Goal: Information Seeking & Learning: Learn about a topic

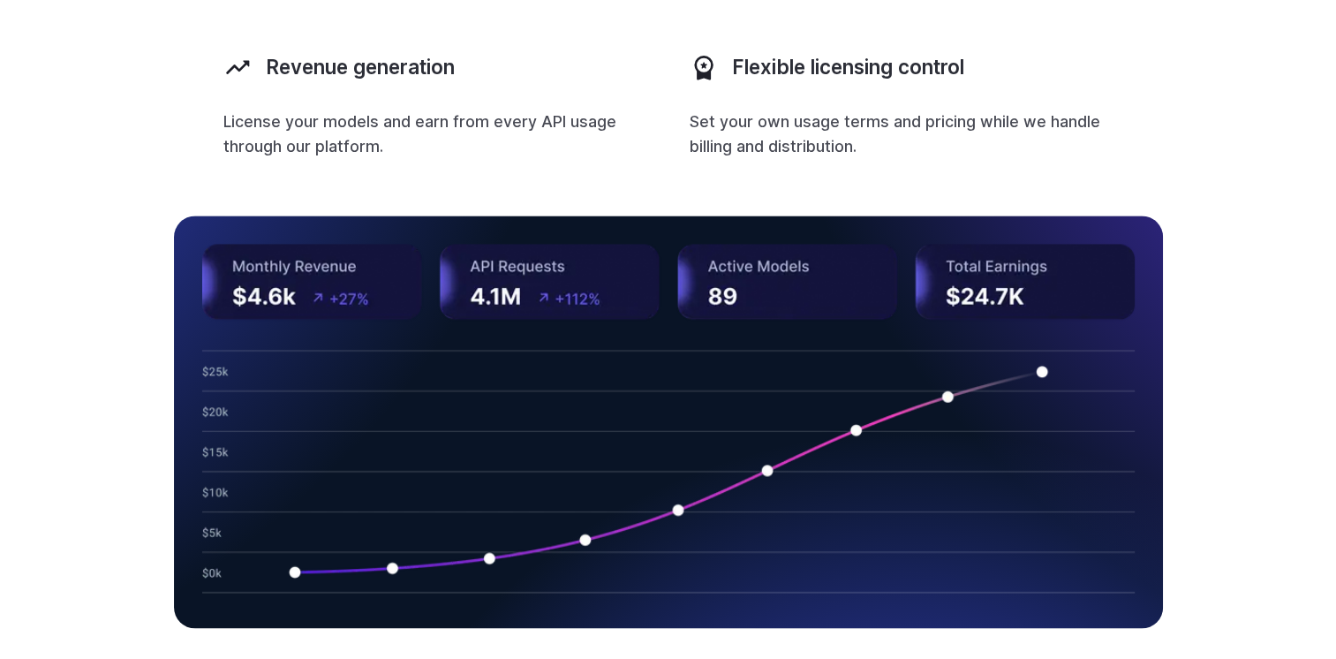
scroll to position [2683, 0]
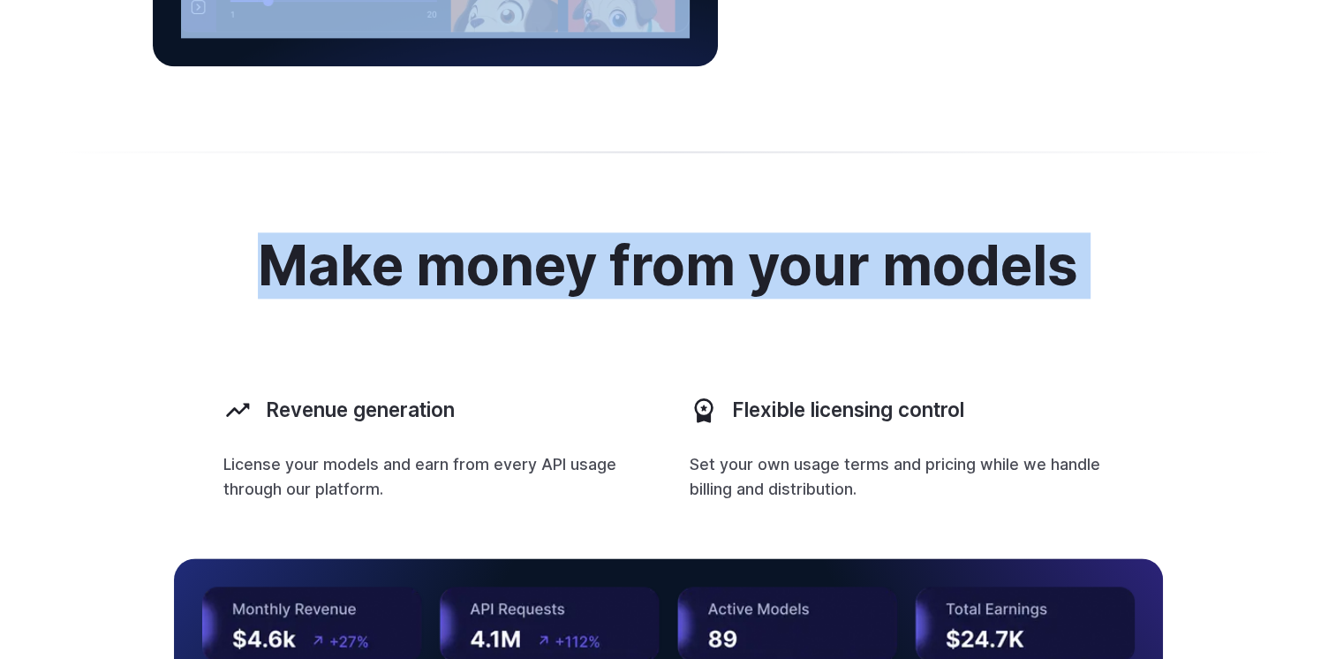
drag, startPoint x: 261, startPoint y: 79, endPoint x: 483, endPoint y: 108, distance: 223.4
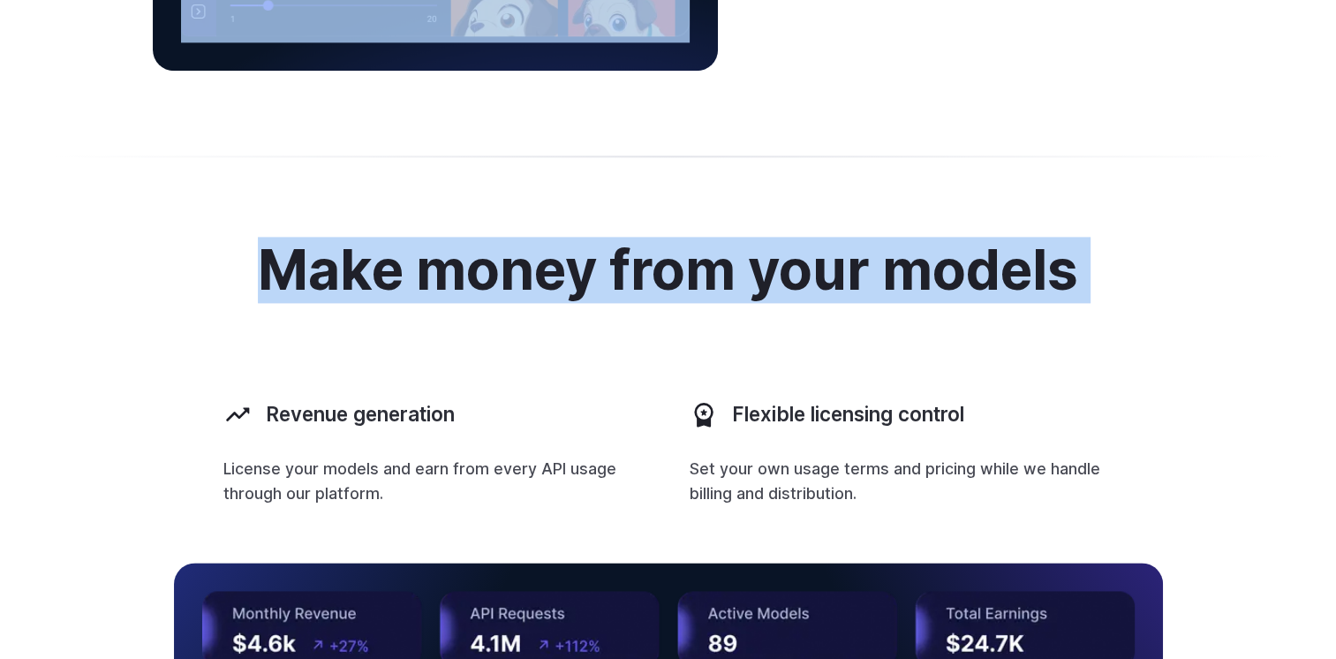
drag, startPoint x: 483, startPoint y: 108, endPoint x: 455, endPoint y: 330, distance: 224.2
click at [455, 330] on div "Make money from your models Revenue generation License your models and earn fro…" at bounding box center [668, 607] width 1229 height 734
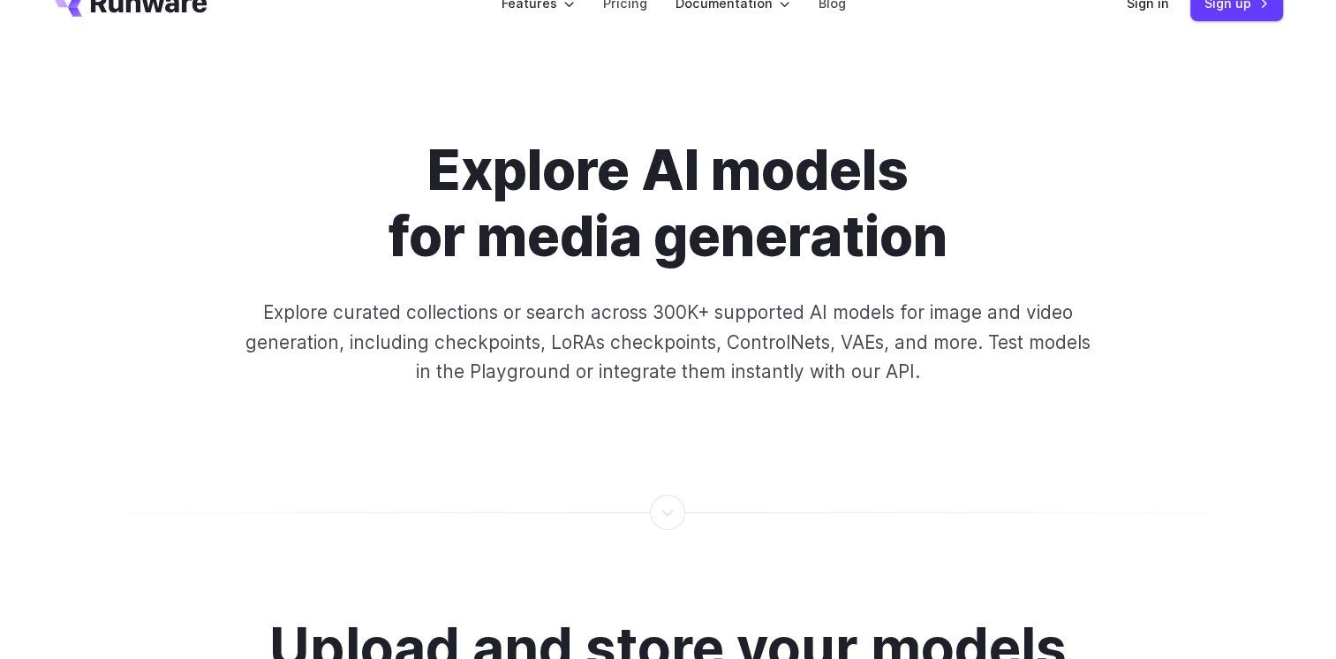
scroll to position [0, 0]
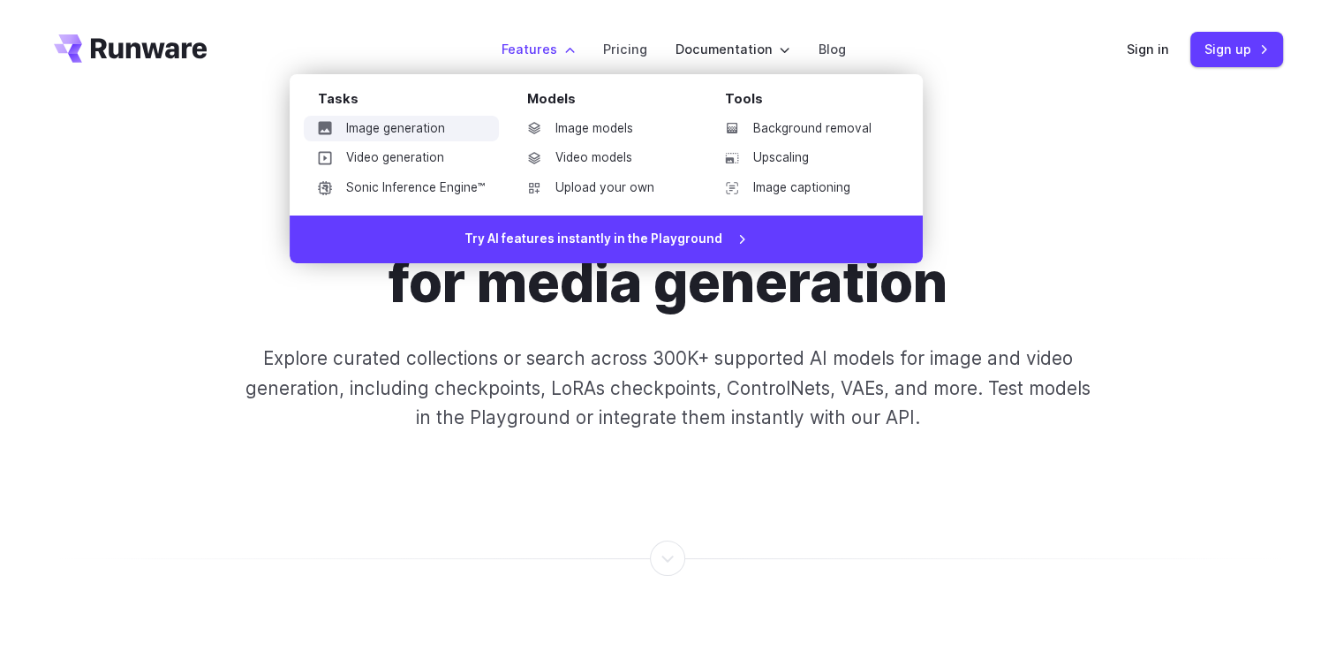
click at [419, 132] on link "Image generation" at bounding box center [401, 129] width 195 height 26
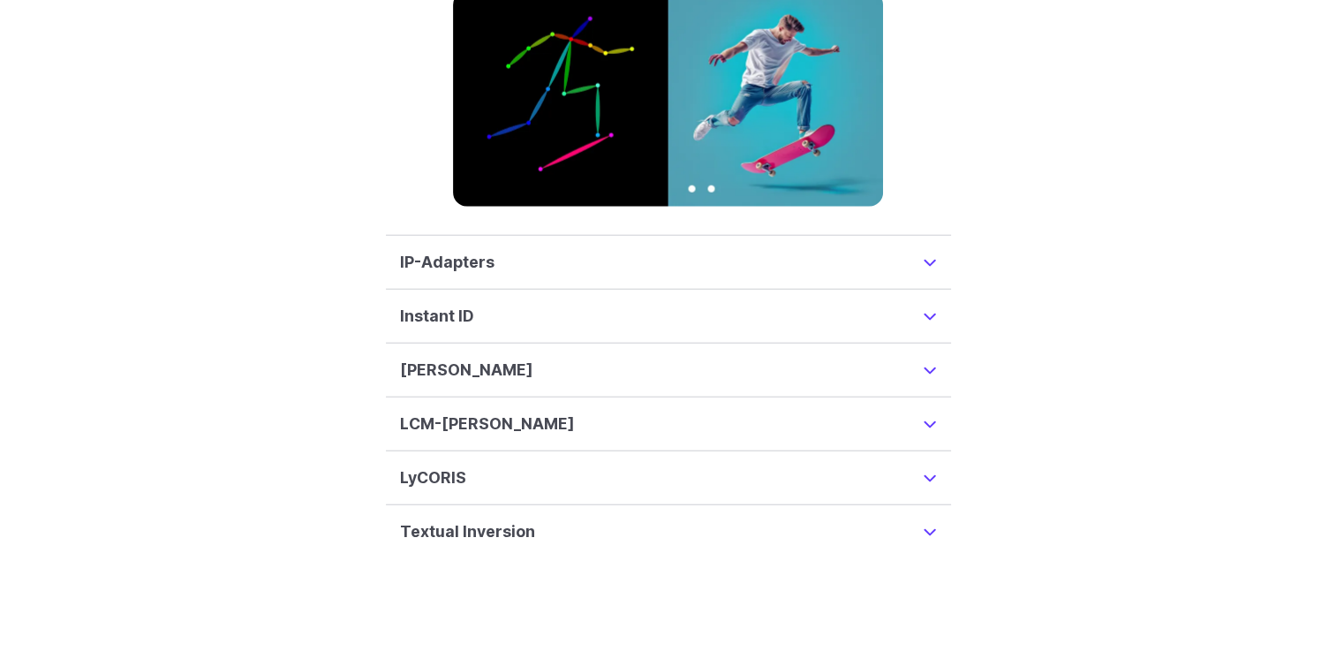
scroll to position [4395, 0]
click at [937, 352] on details "[PERSON_NAME] enhance customization, acting as modifiers on a base checkpoint m…" at bounding box center [668, 370] width 565 height 54
click at [929, 357] on summary "[PERSON_NAME]" at bounding box center [668, 369] width 537 height 25
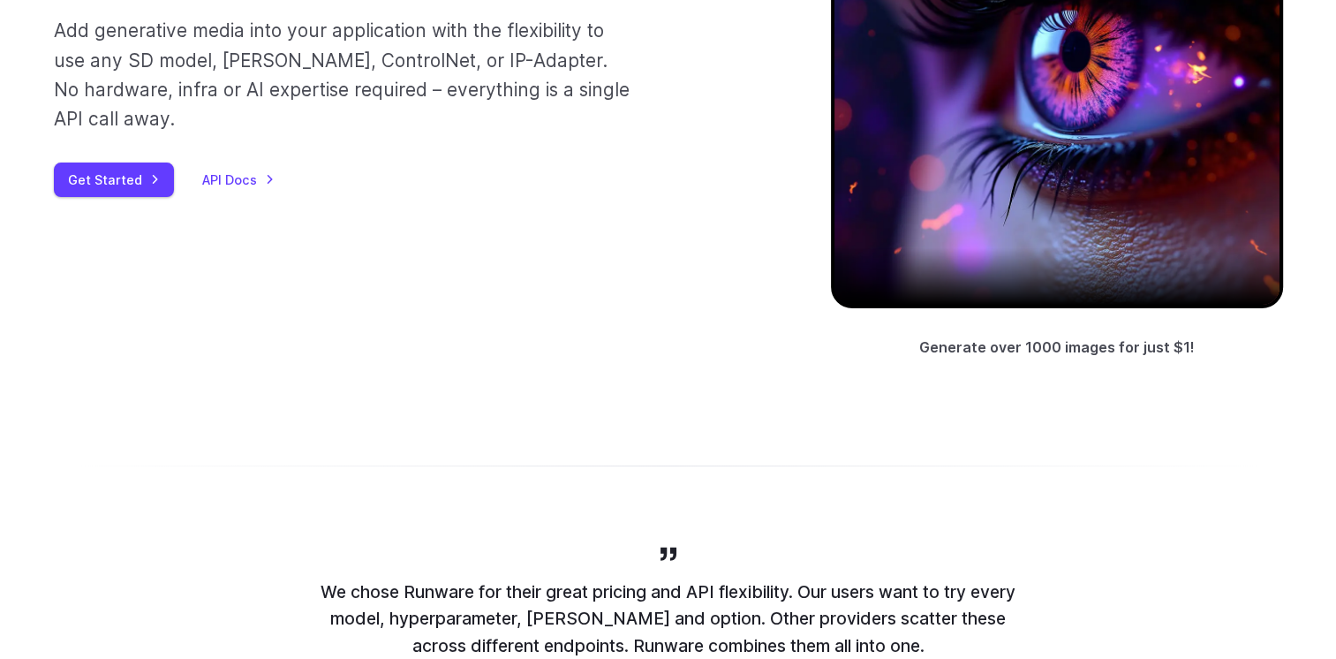
scroll to position [0, 0]
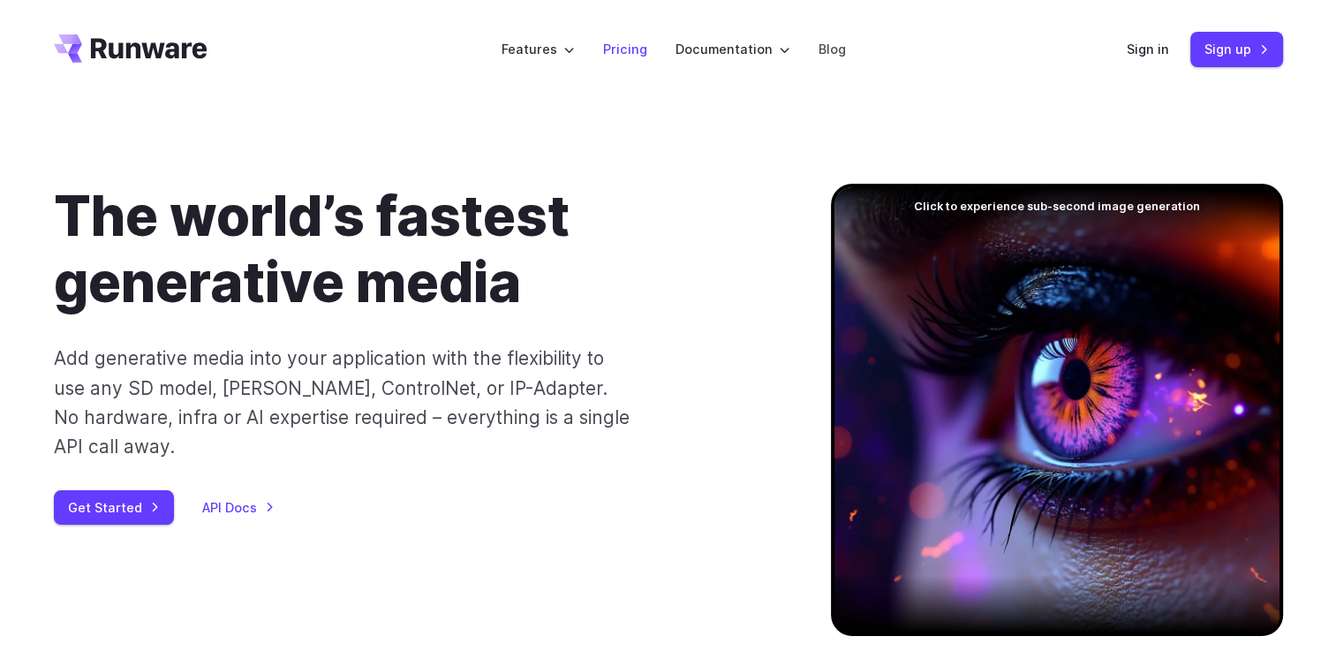
click at [627, 49] on link "Pricing" at bounding box center [625, 49] width 44 height 20
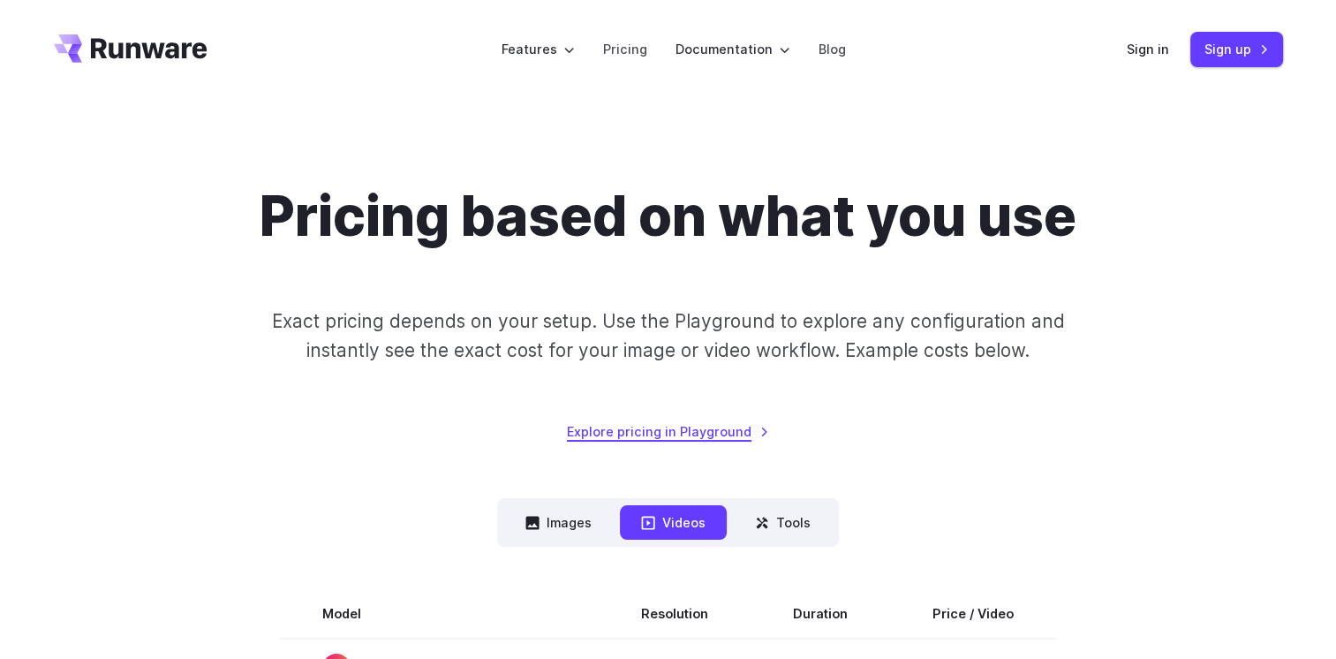
scroll to position [378, 0]
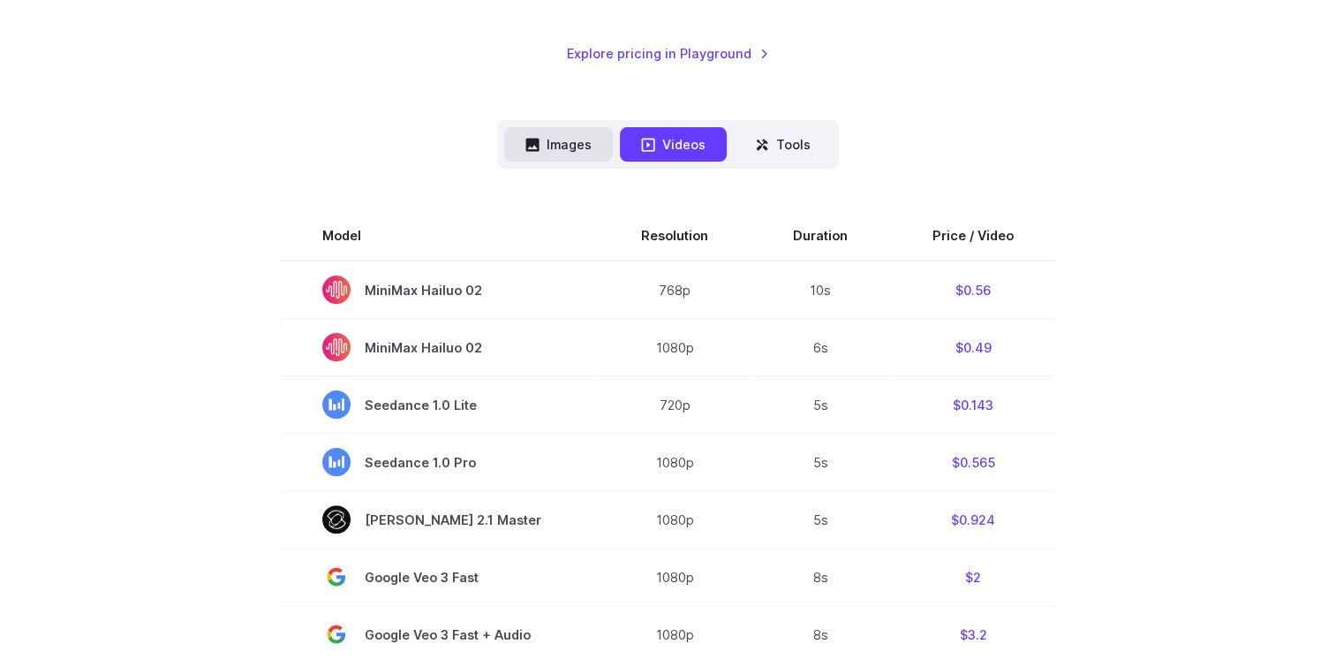
click at [564, 147] on button "Images" at bounding box center [558, 144] width 109 height 34
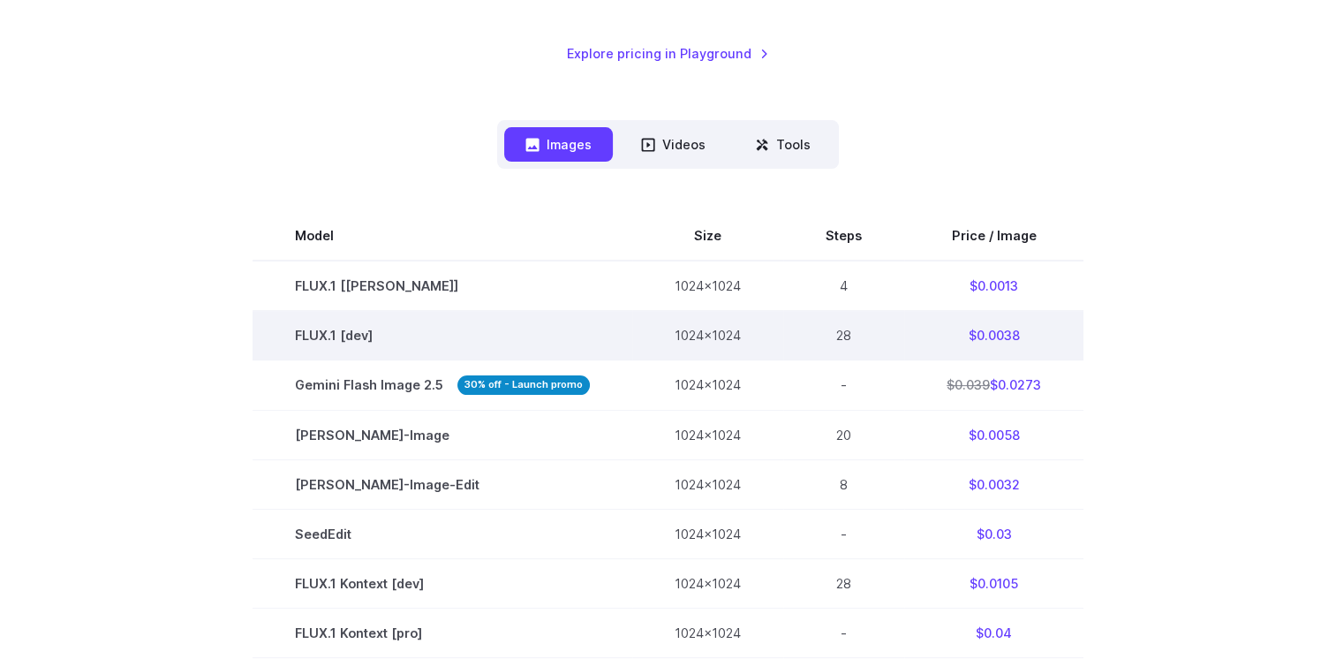
scroll to position [514, 0]
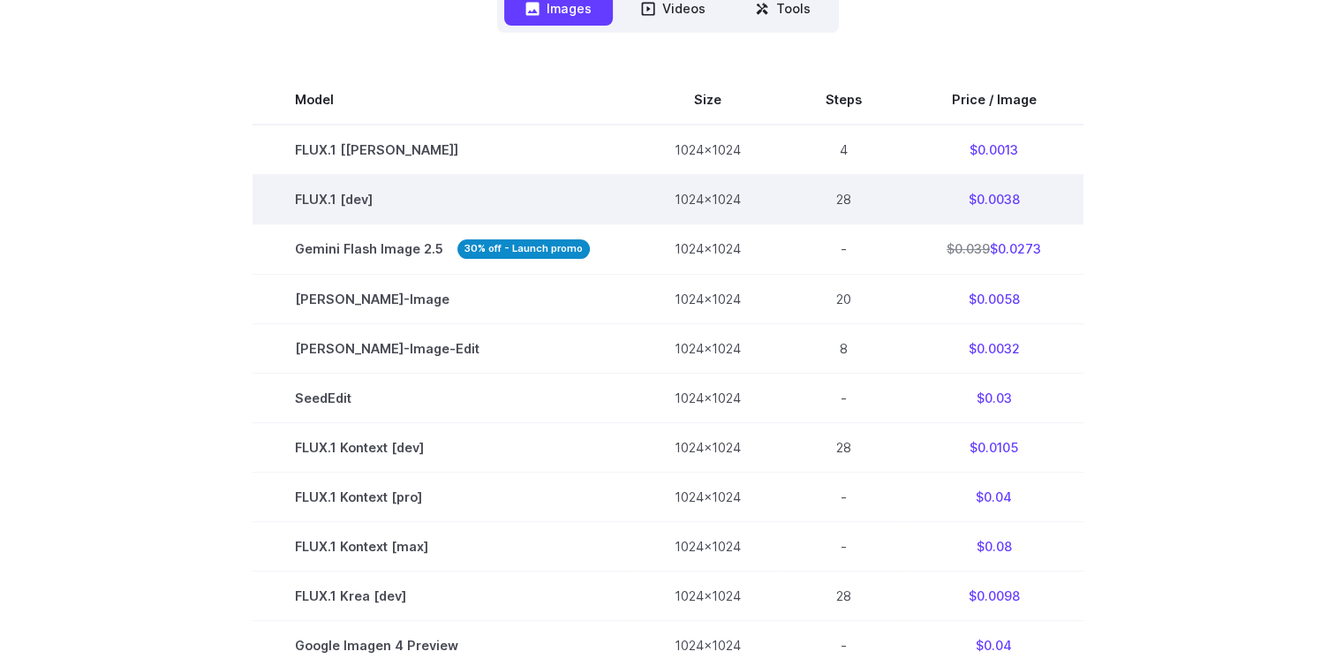
click at [832, 199] on td "28" at bounding box center [843, 199] width 121 height 49
click at [832, 198] on td "28" at bounding box center [843, 199] width 121 height 49
click at [833, 200] on td "28" at bounding box center [843, 199] width 121 height 49
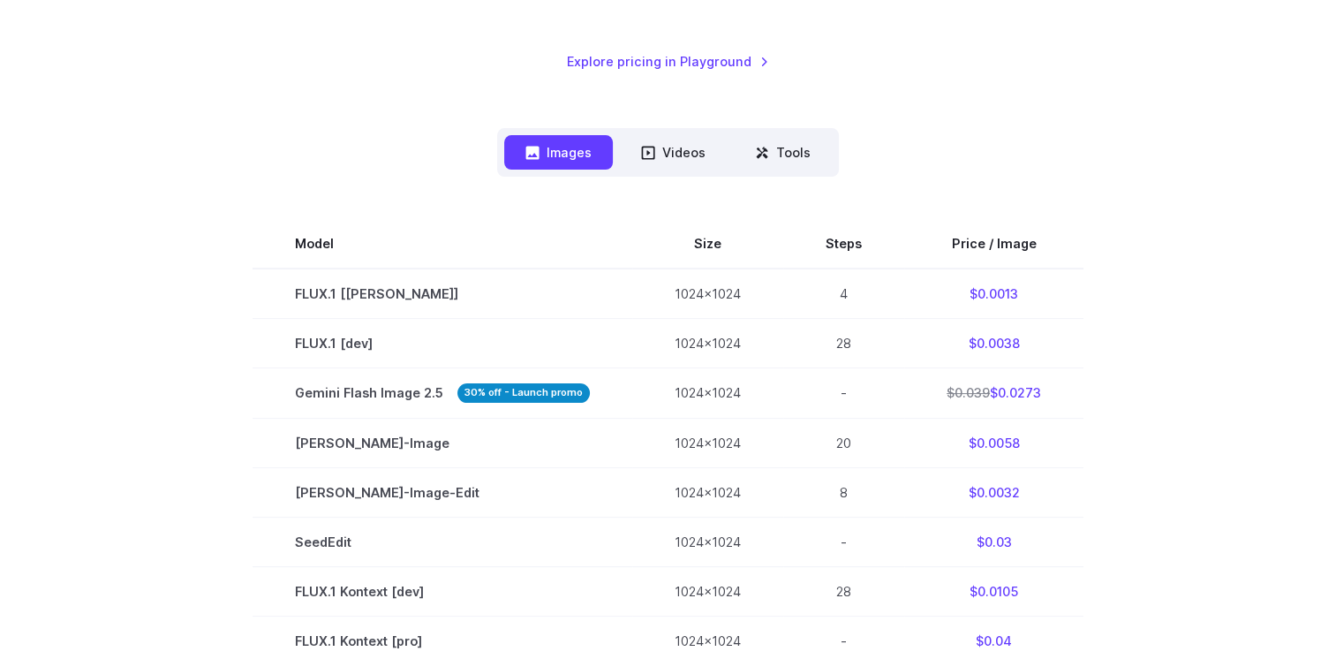
scroll to position [364, 0]
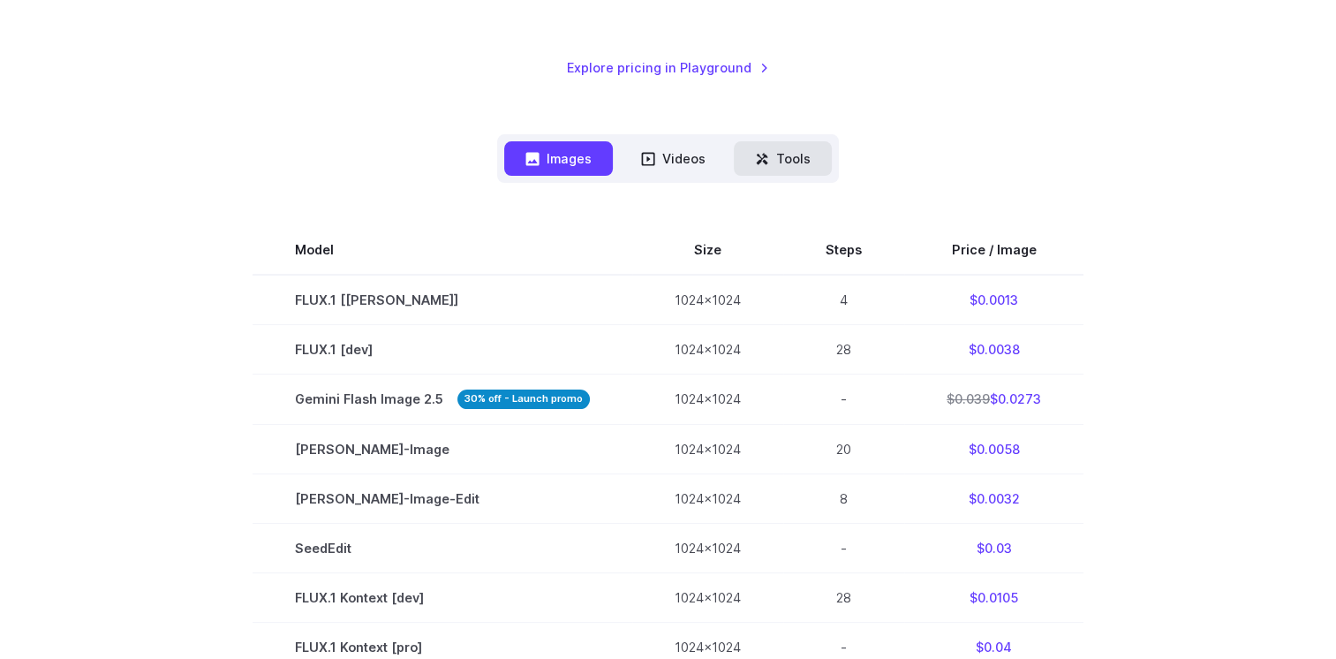
click at [824, 166] on button "Tools" at bounding box center [783, 158] width 98 height 34
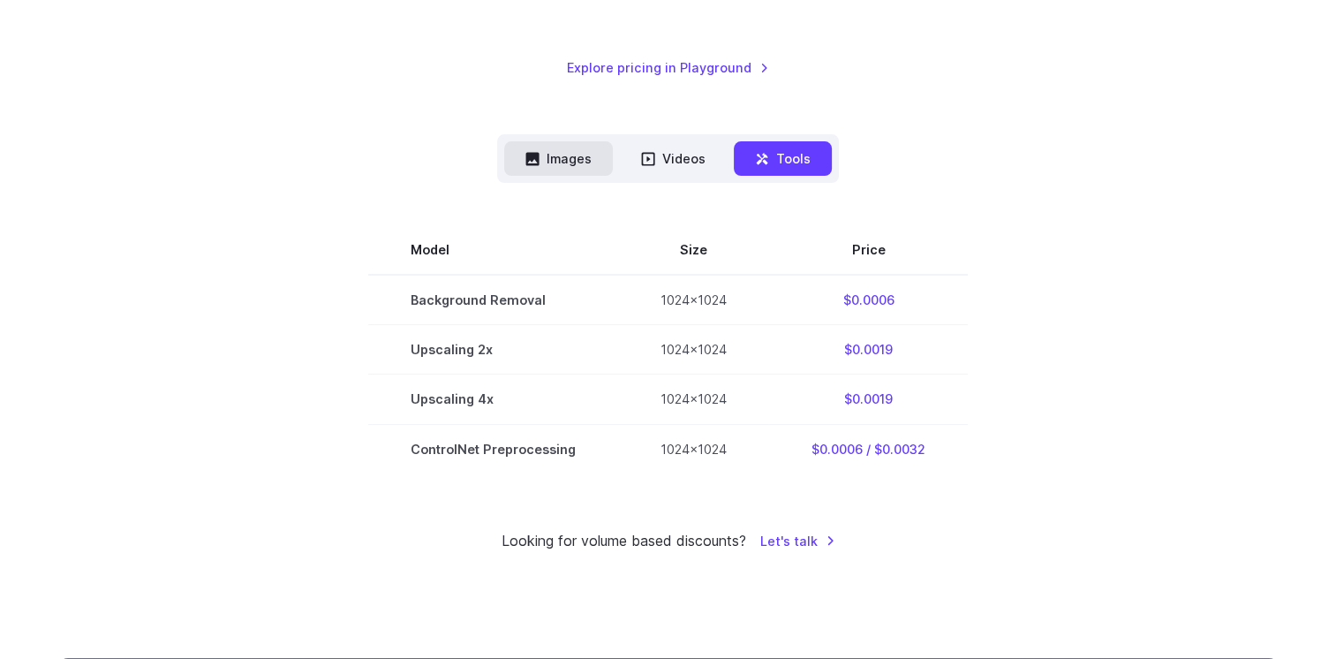
click at [565, 161] on button "Images" at bounding box center [558, 158] width 109 height 34
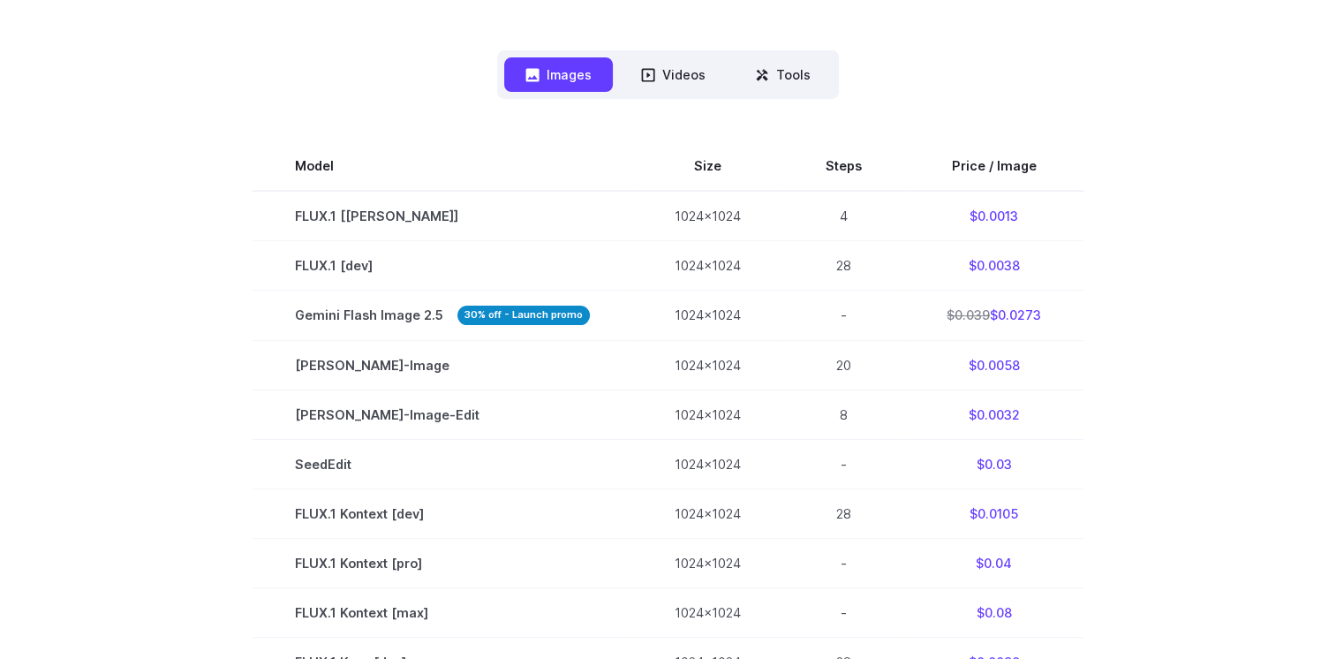
scroll to position [451, 0]
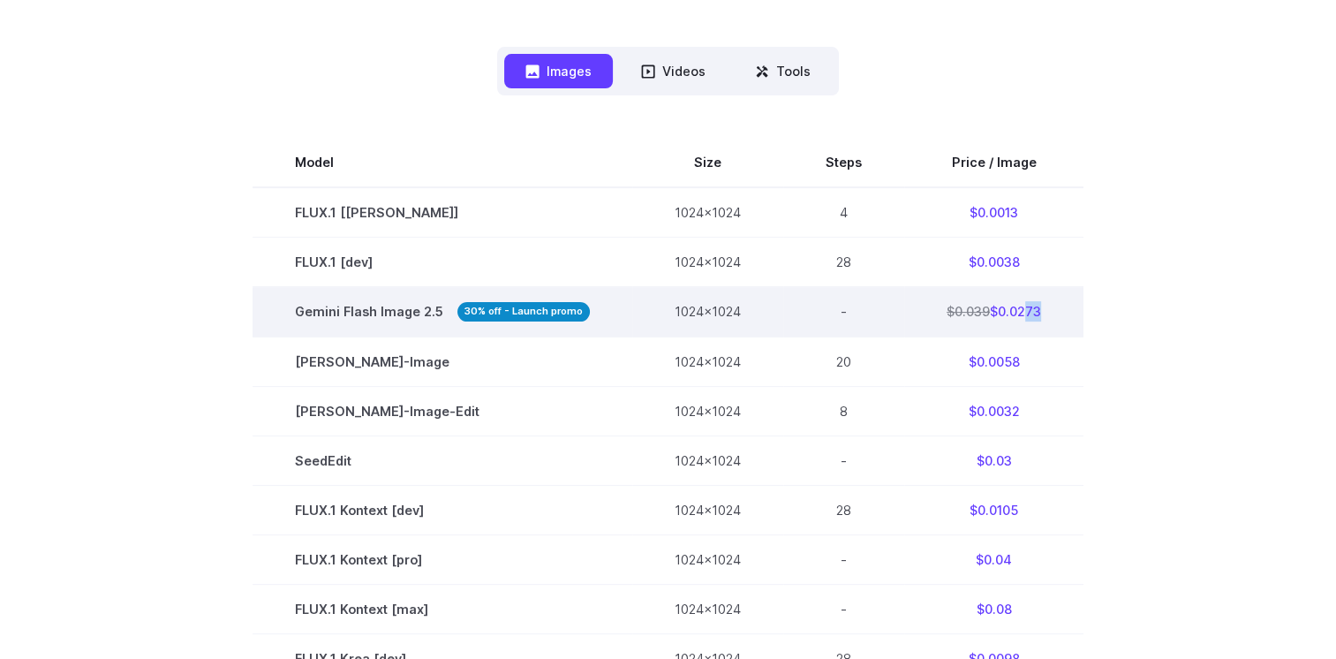
drag, startPoint x: 1017, startPoint y: 312, endPoint x: 1028, endPoint y: 312, distance: 10.6
click at [1028, 312] on td "$0.039 $0.0273" at bounding box center [993, 311] width 179 height 49
drag, startPoint x: 1028, startPoint y: 312, endPoint x: 1008, endPoint y: 319, distance: 20.4
click at [1008, 319] on td "$0.039 $0.0273" at bounding box center [993, 311] width 179 height 49
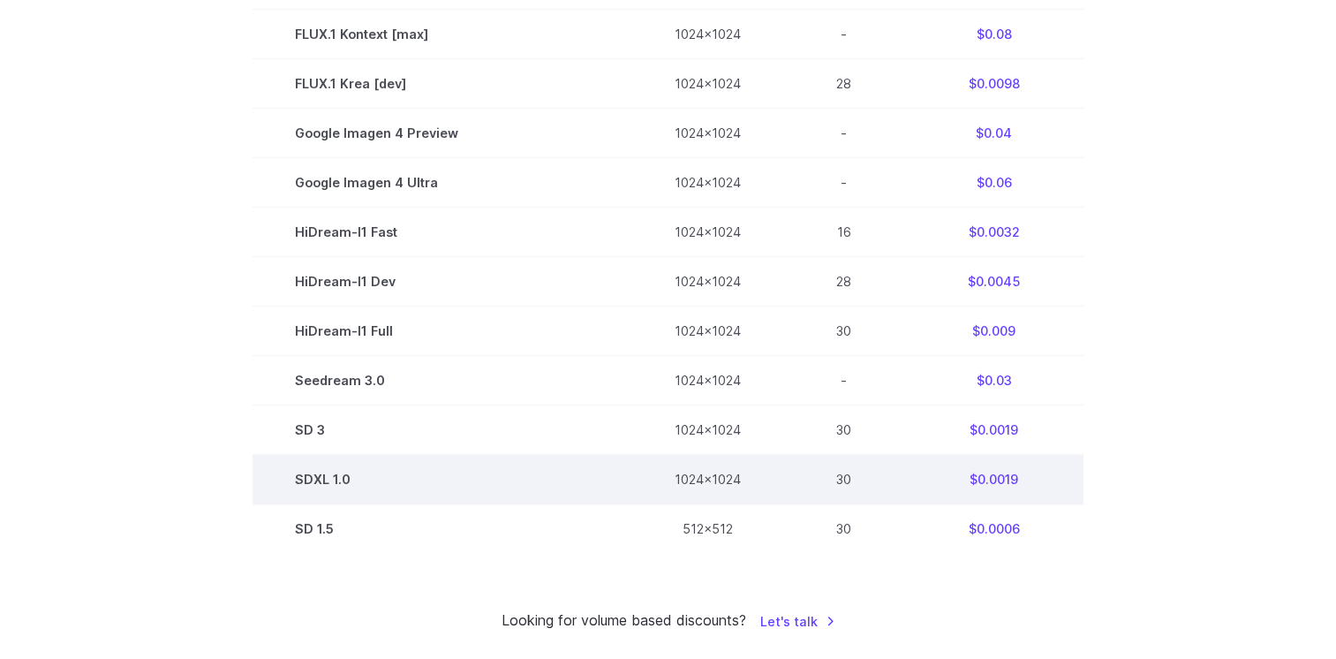
scroll to position [1024, 0]
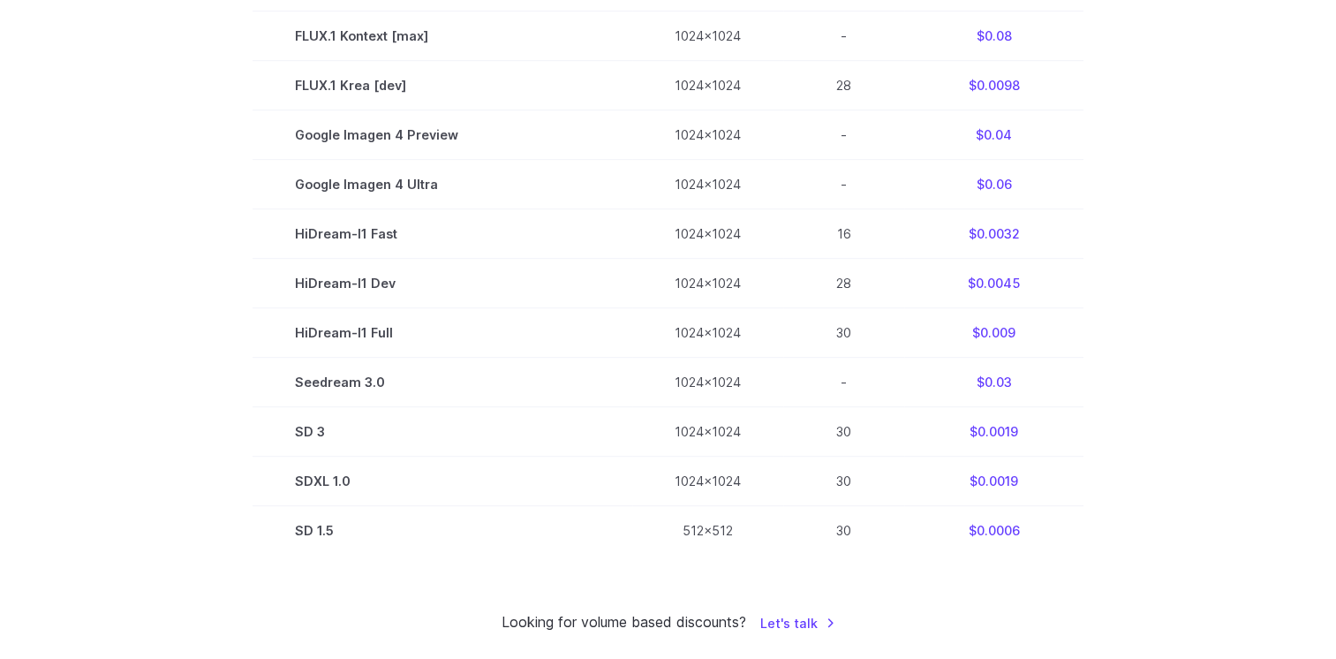
click at [1178, 99] on section "Model Size Steps Price / Image FLUX.1 [schnell] 1024x1024 4 $0.0013 FLUX.1 [dev…" at bounding box center [668, 60] width 1229 height 990
click at [1165, 79] on section "Model Size Steps Price / Image FLUX.1 [schnell] 1024x1024 4 $0.0013 FLUX.1 [dev…" at bounding box center [668, 60] width 1229 height 990
click at [1162, 200] on section "Model Size Steps Price / Image FLUX.1 [schnell] 1024x1024 4 $0.0013 FLUX.1 [dev…" at bounding box center [668, 60] width 1229 height 990
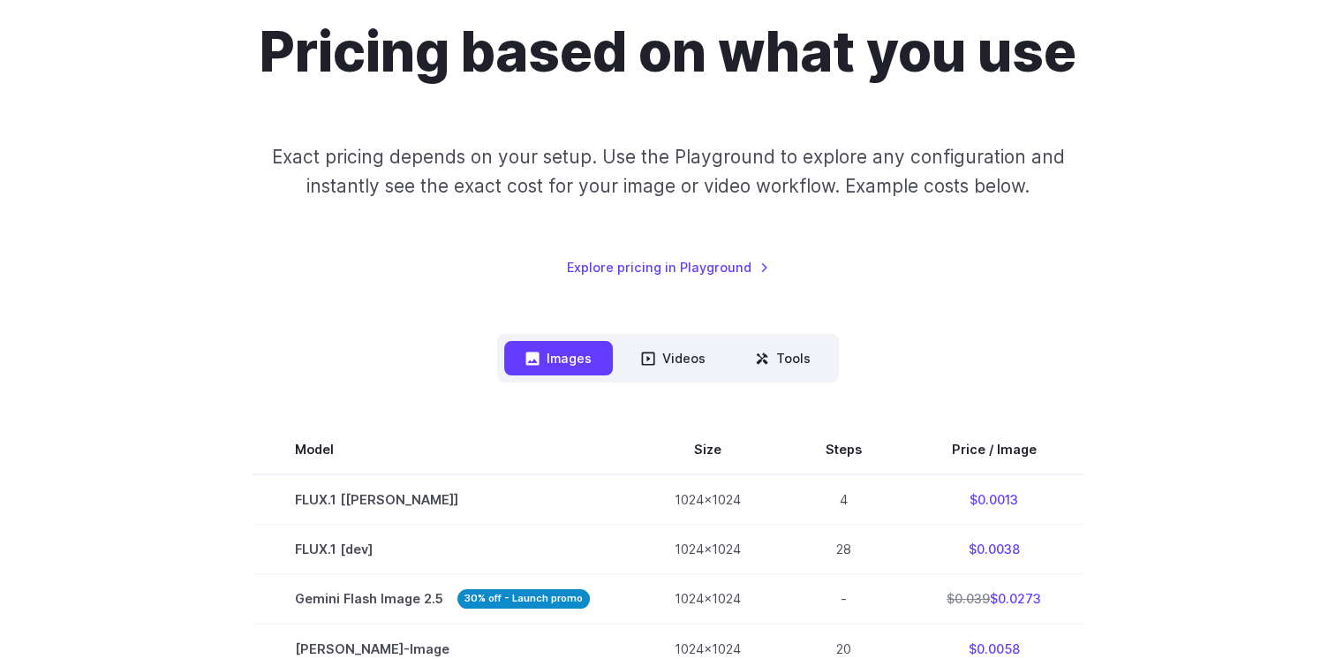
scroll to position [187, 0]
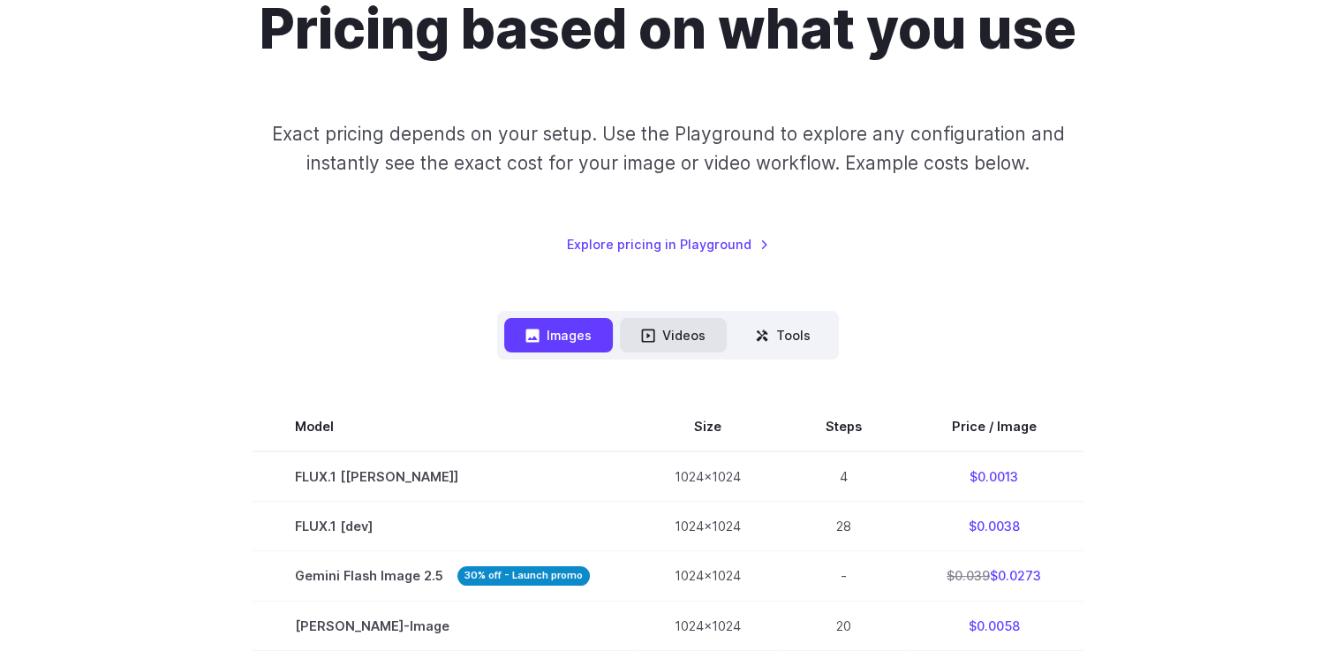
click at [695, 334] on button "Videos" at bounding box center [673, 335] width 107 height 34
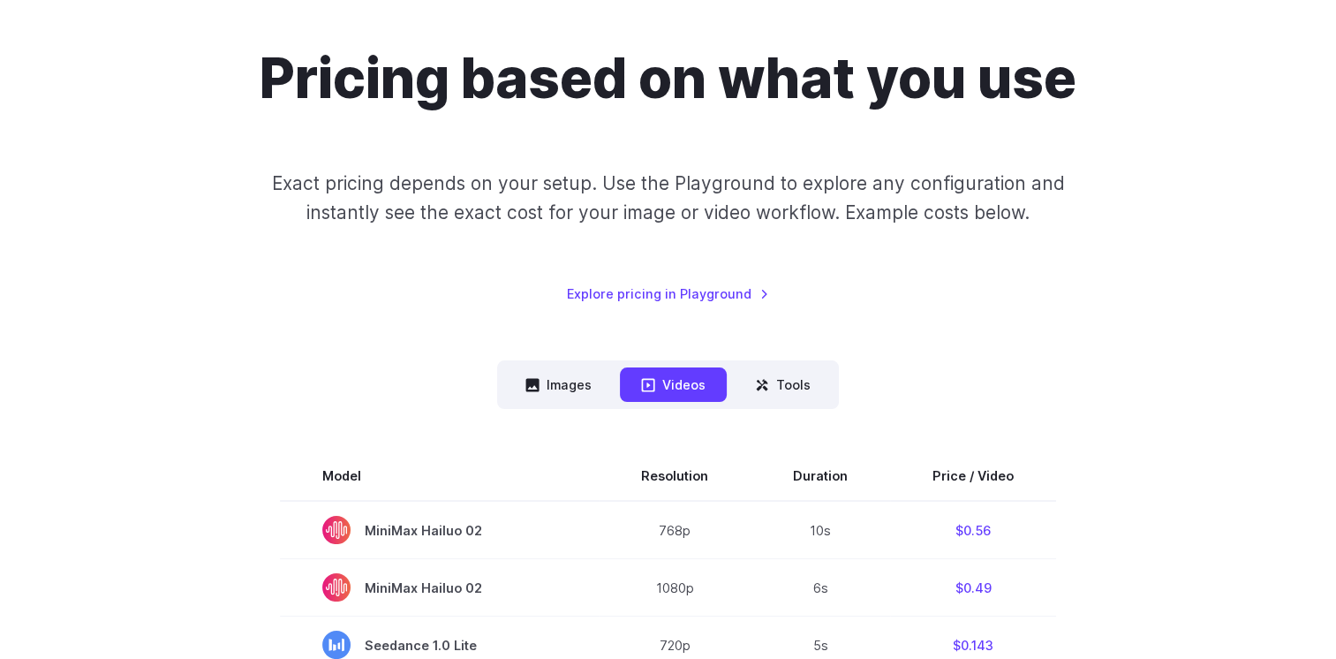
scroll to position [0, 0]
